Goal: Information Seeking & Learning: Learn about a topic

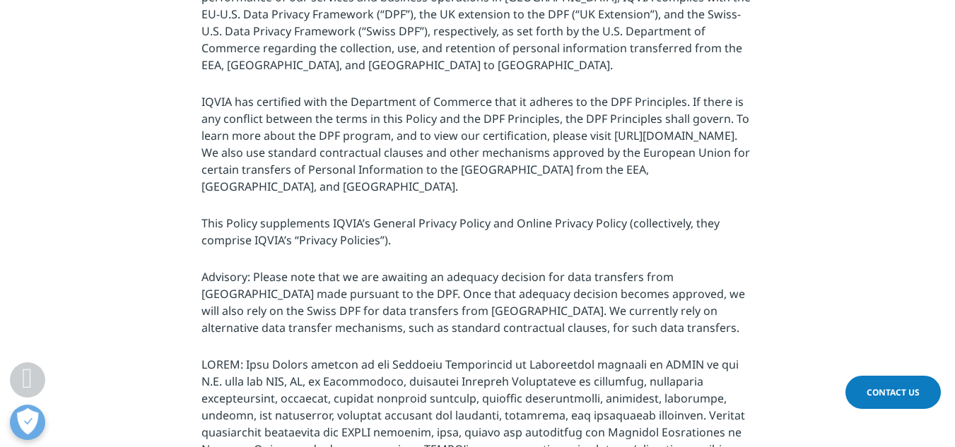
scroll to position [565, 0]
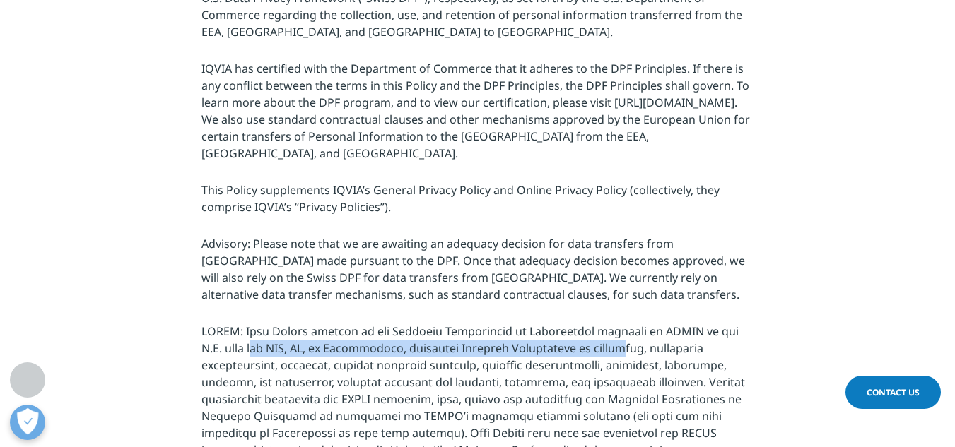
drag, startPoint x: 208, startPoint y: 333, endPoint x: 573, endPoint y: 337, distance: 364.7
click at [573, 337] on p at bounding box center [477, 429] width 552 height 212
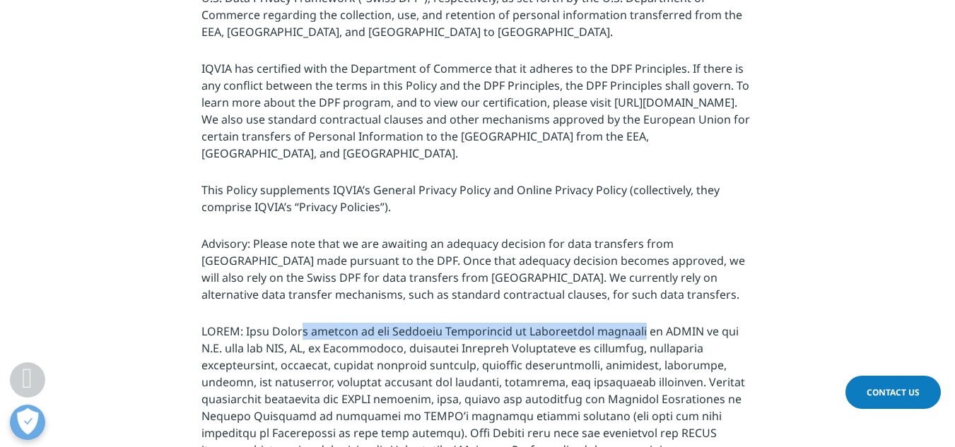
drag, startPoint x: 295, startPoint y: 311, endPoint x: 607, endPoint y: 316, distance: 312.4
click at [607, 323] on p at bounding box center [477, 429] width 552 height 212
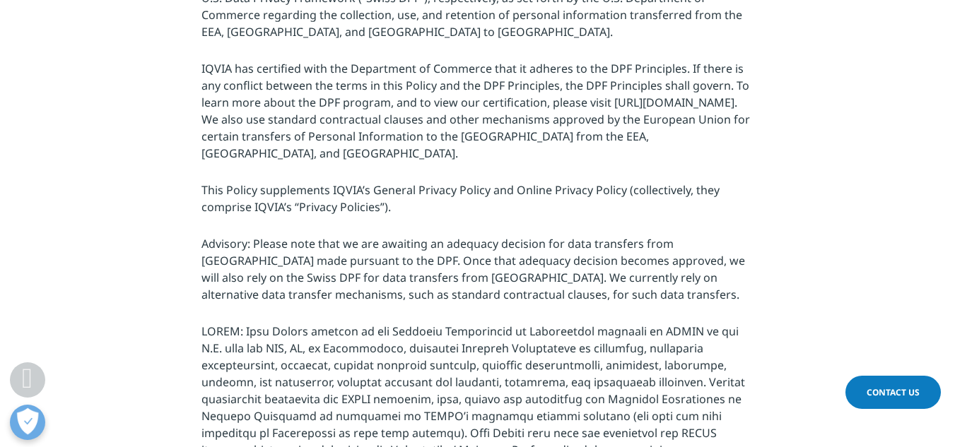
click at [606, 331] on p at bounding box center [477, 429] width 552 height 212
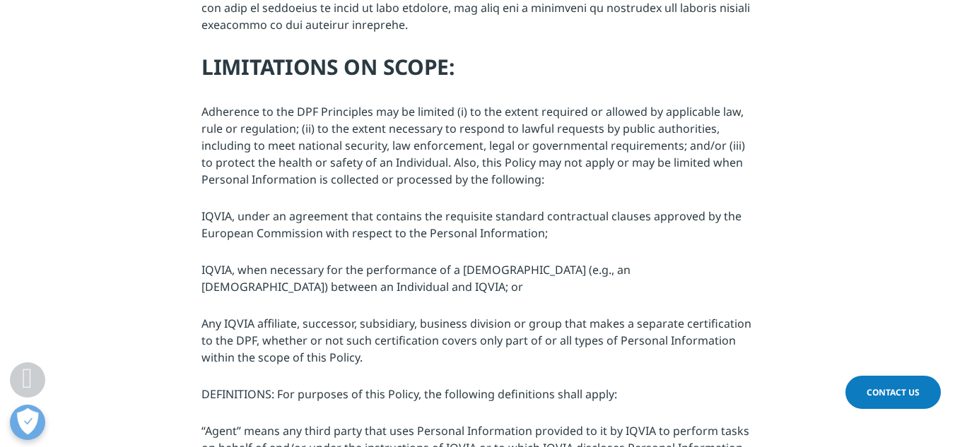
scroll to position [1060, 0]
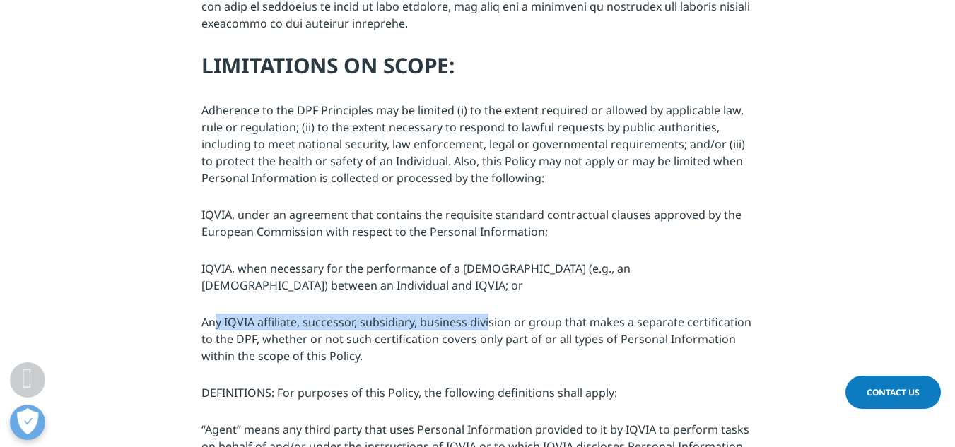
drag, startPoint x: 213, startPoint y: 286, endPoint x: 489, endPoint y: 288, distance: 276.3
click at [489, 314] on p "Any IQVIA affiliate, successor, subsidiary, business division or group that mak…" at bounding box center [477, 343] width 552 height 59
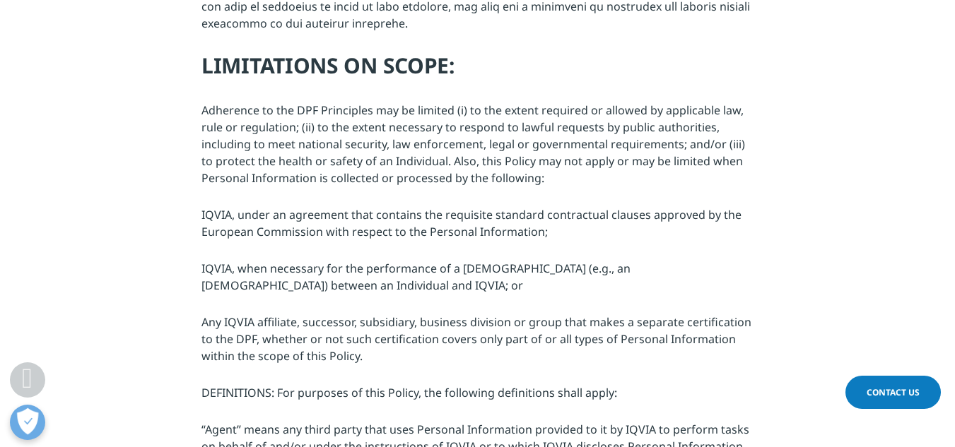
click at [488, 314] on p "Any IQVIA affiliate, successor, subsidiary, business division or group that mak…" at bounding box center [477, 343] width 552 height 59
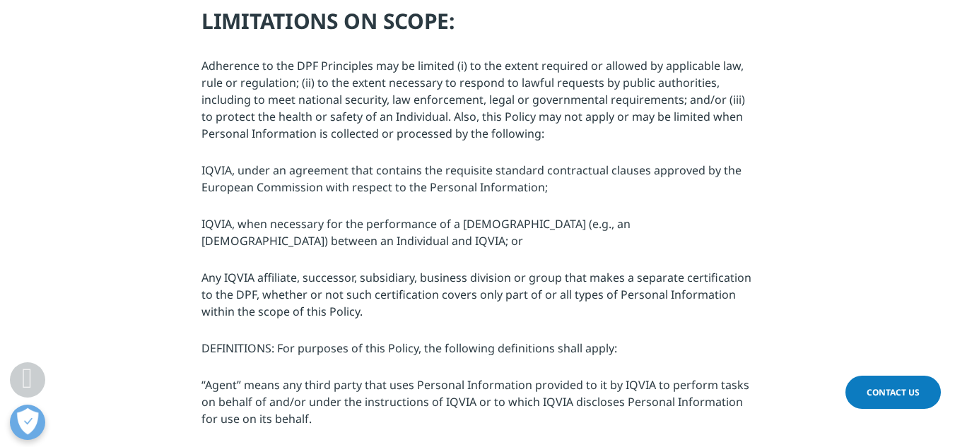
scroll to position [1272, 0]
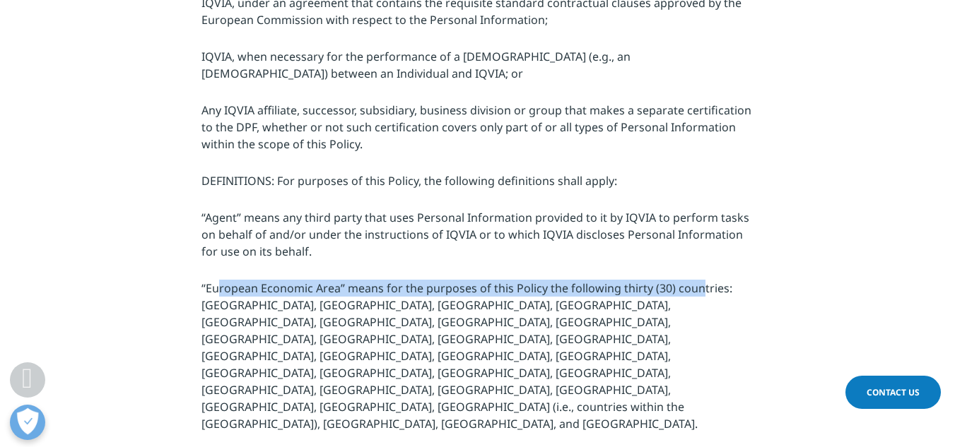
drag, startPoint x: 217, startPoint y: 254, endPoint x: 694, endPoint y: 252, distance: 477.0
click at [694, 280] on p "“European Economic Area” means for the purposes of this Policy the following th…" at bounding box center [477, 360] width 552 height 161
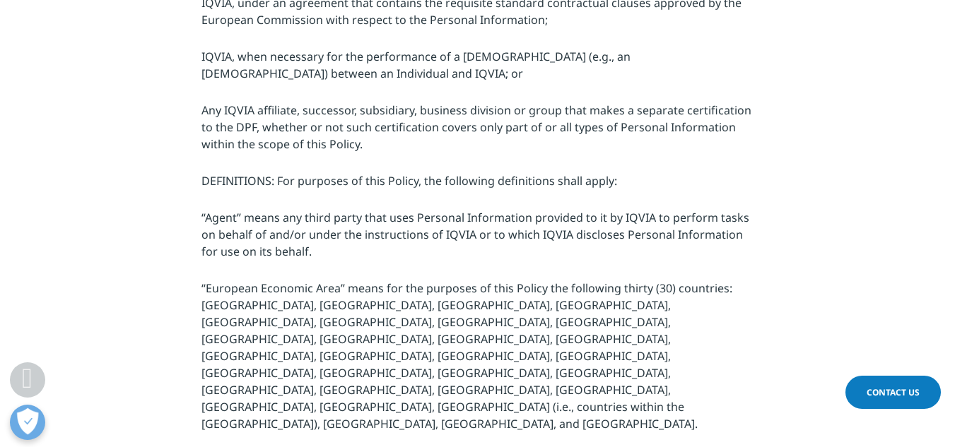
click at [695, 280] on p "“European Economic Area” means for the purposes of this Policy the following th…" at bounding box center [477, 360] width 552 height 161
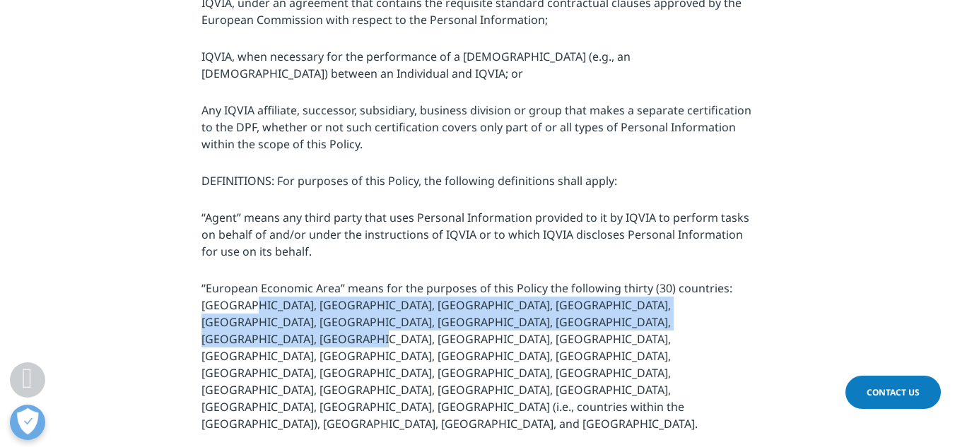
drag, startPoint x: 242, startPoint y: 275, endPoint x: 660, endPoint y: 287, distance: 418.5
click at [660, 287] on p "“European Economic Area” means for the purposes of this Policy the following th…" at bounding box center [477, 360] width 552 height 161
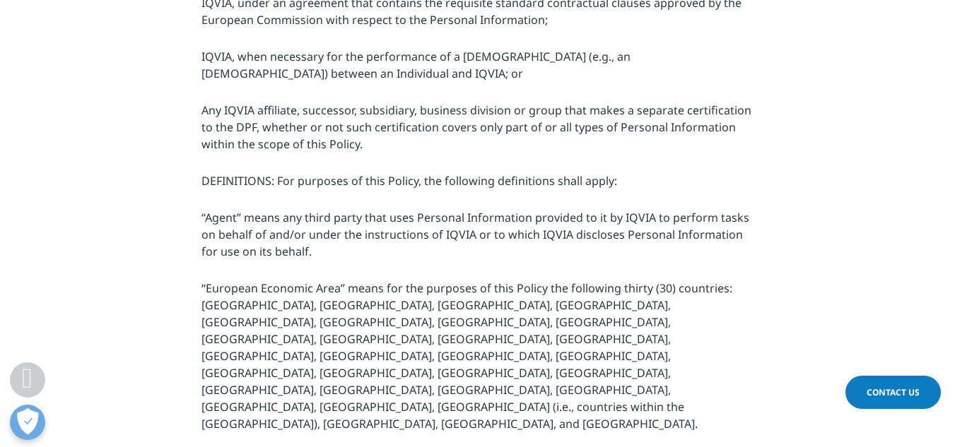
click at [658, 303] on p "“European Economic Area” means for the purposes of this Policy the following th…" at bounding box center [477, 360] width 552 height 161
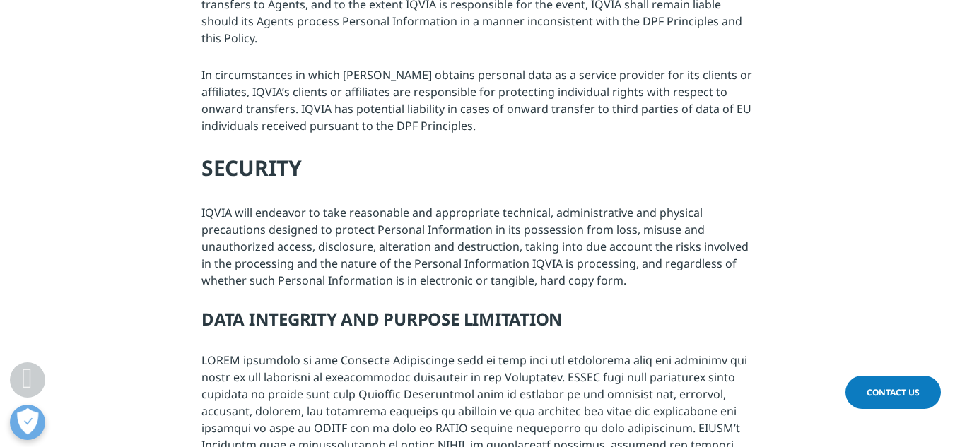
scroll to position [4806, 0]
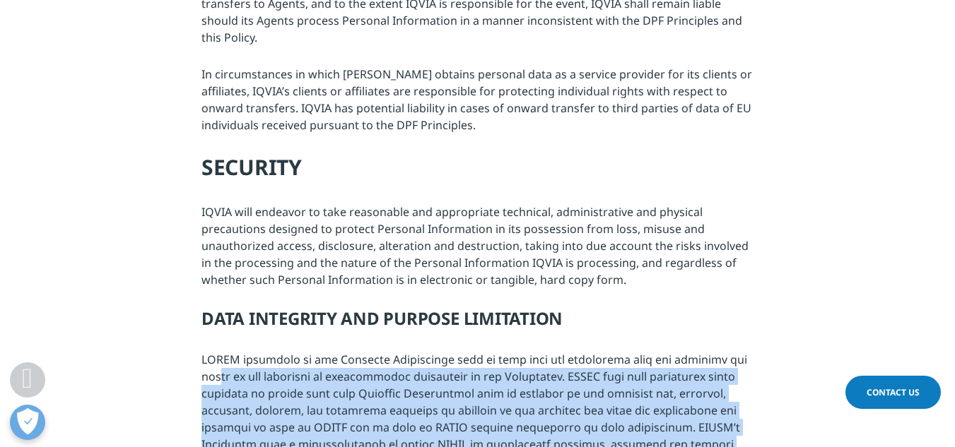
drag, startPoint x: 220, startPoint y: 235, endPoint x: 334, endPoint y: 326, distance: 145.8
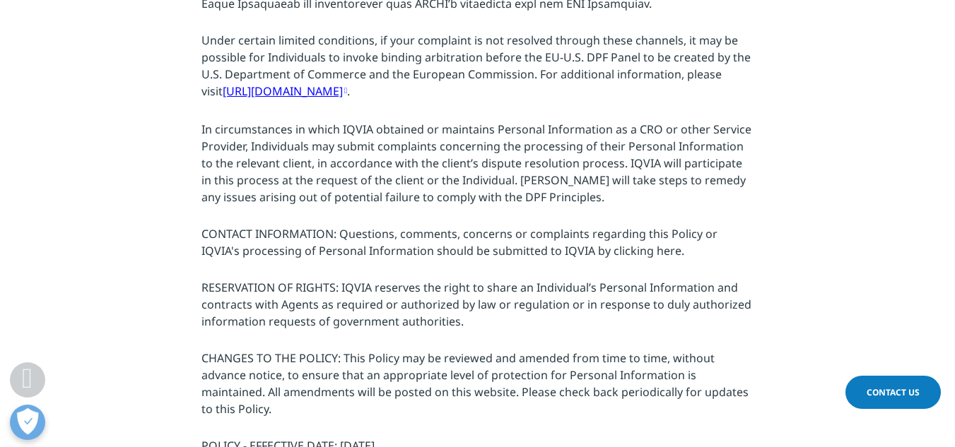
scroll to position [2807, 0]
